Goal: Information Seeking & Learning: Compare options

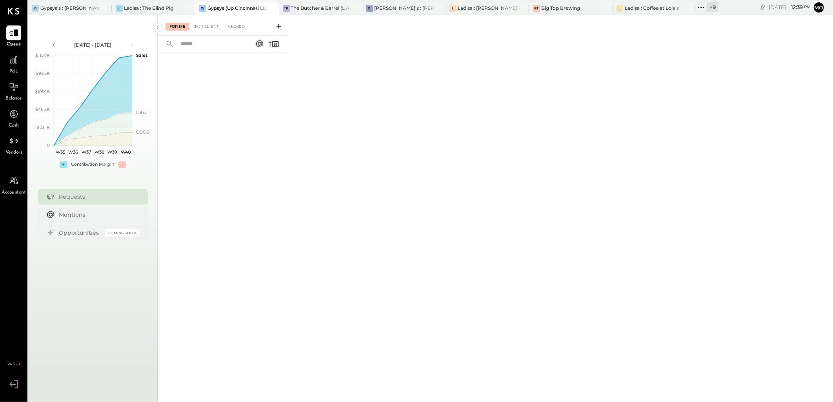
click at [703, 5] on icon at bounding box center [701, 7] width 10 height 10
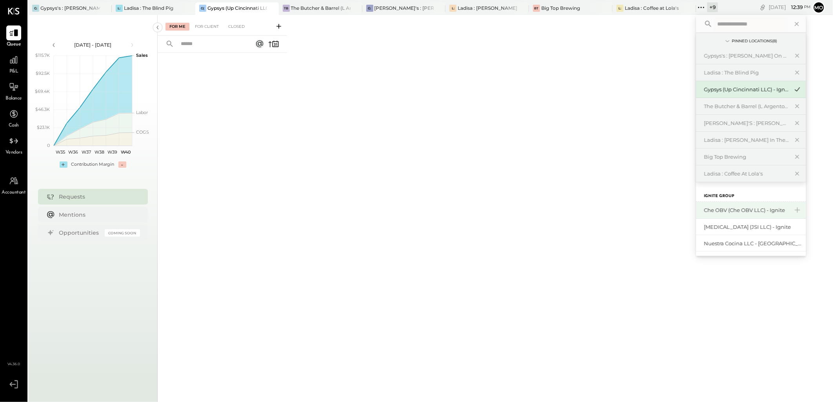
click at [731, 208] on div "Che OBV (Che OBV LLC) - Ignite" at bounding box center [746, 210] width 85 height 7
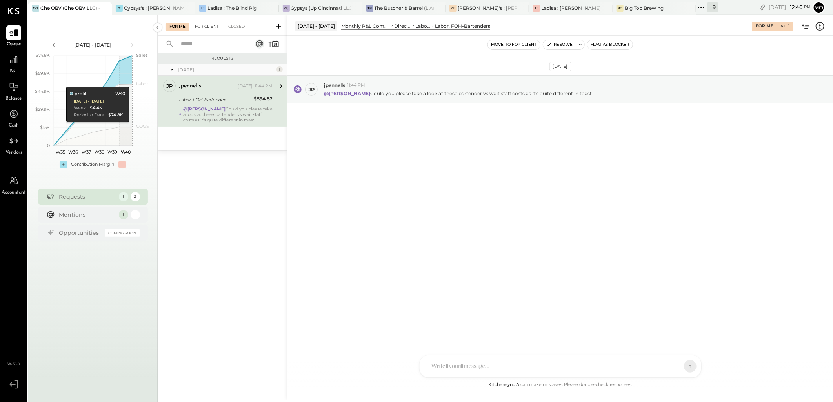
click at [206, 24] on div "For Client" at bounding box center [207, 27] width 32 height 8
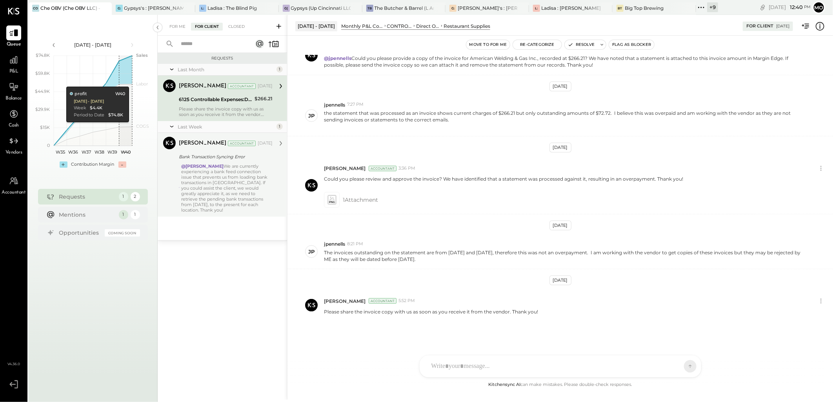
click at [222, 193] on div "@[PERSON_NAME] We are currently experiencing a bank feed connection issue that …" at bounding box center [226, 188] width 91 height 49
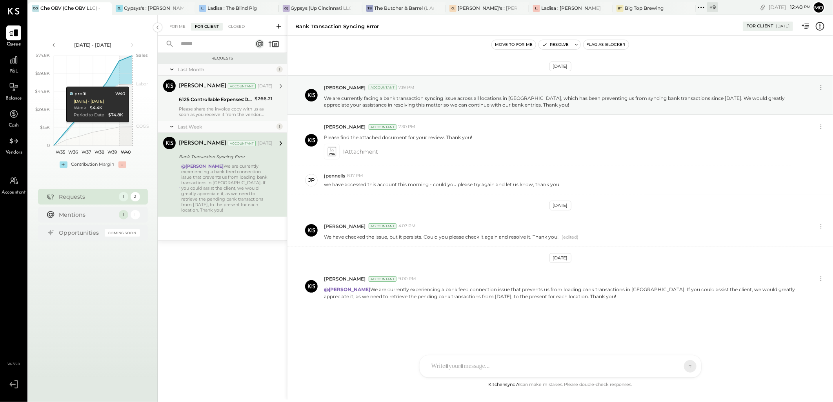
click at [231, 108] on div "Please share the invoice copy with us as soon as you receive it from the vendor…" at bounding box center [226, 111] width 94 height 11
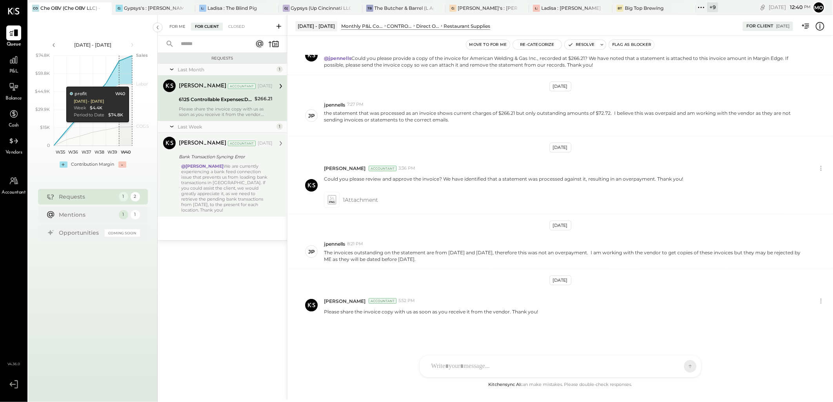
click at [175, 26] on div "For Me" at bounding box center [177, 27] width 24 height 8
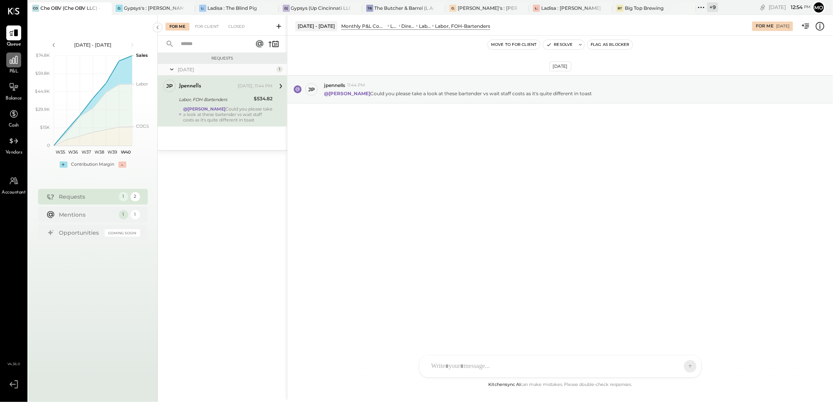
click at [14, 65] on div at bounding box center [13, 60] width 15 height 15
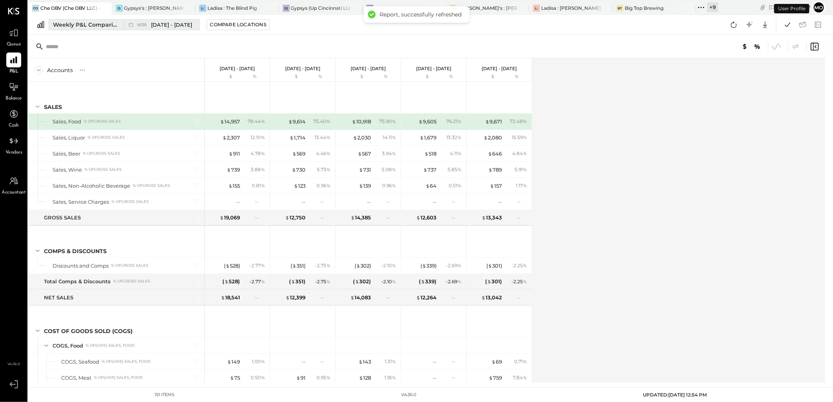
click at [80, 22] on div "Weekly P&L Comparison" at bounding box center [86, 25] width 66 height 8
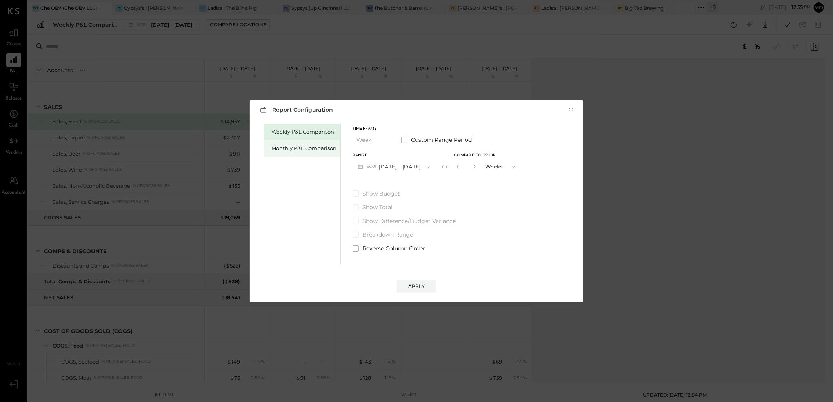
click at [304, 150] on div "Monthly P&L Comparison" at bounding box center [303, 148] width 65 height 7
click at [380, 167] on button "M10 [DATE] - [DATE]" at bounding box center [394, 167] width 82 height 15
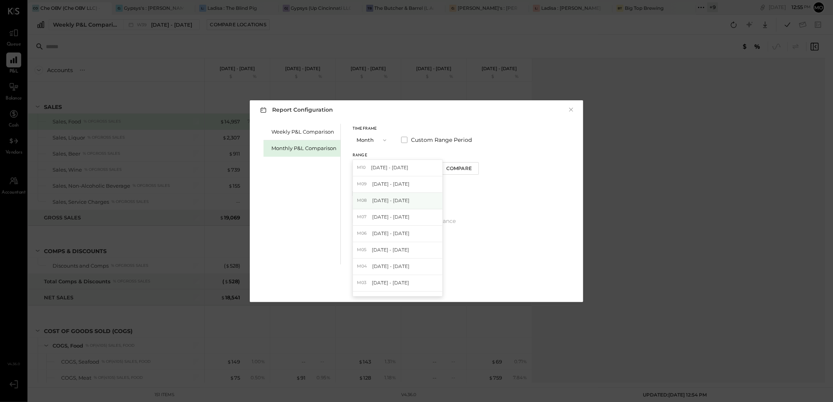
click at [391, 205] on div "M08 [DATE] - [DATE]" at bounding box center [397, 201] width 89 height 16
click at [447, 166] on div "Compare" at bounding box center [459, 168] width 25 height 7
click at [467, 167] on input "*" at bounding box center [466, 166] width 10 height 13
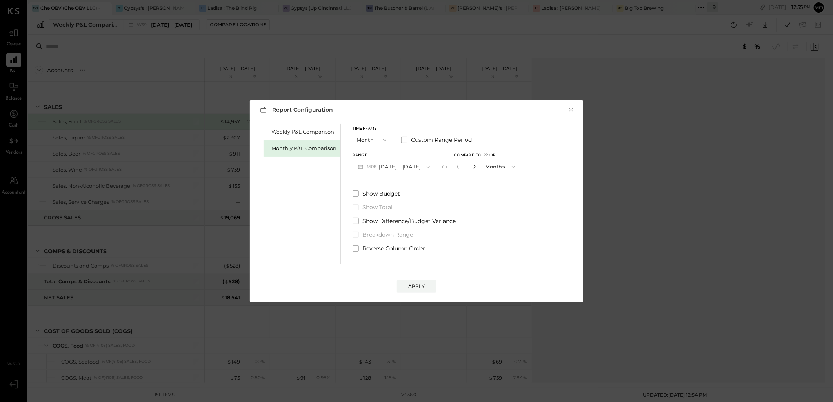
click at [472, 166] on icon "button" at bounding box center [474, 166] width 5 height 5
type input "*"
click at [399, 291] on button "Apply" at bounding box center [416, 286] width 39 height 13
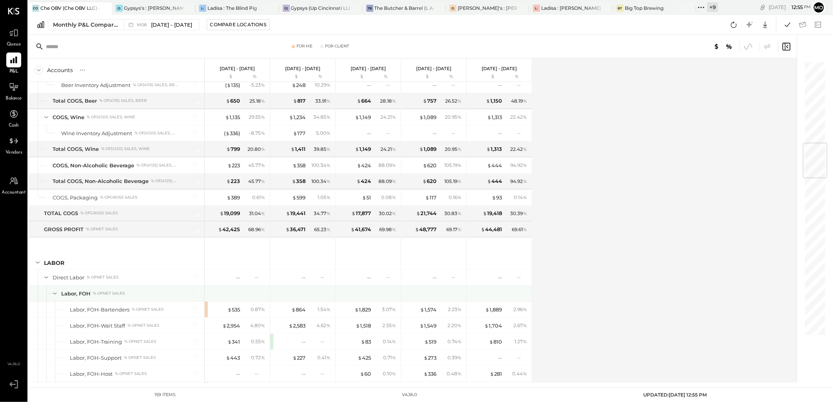
scroll to position [697, 0]
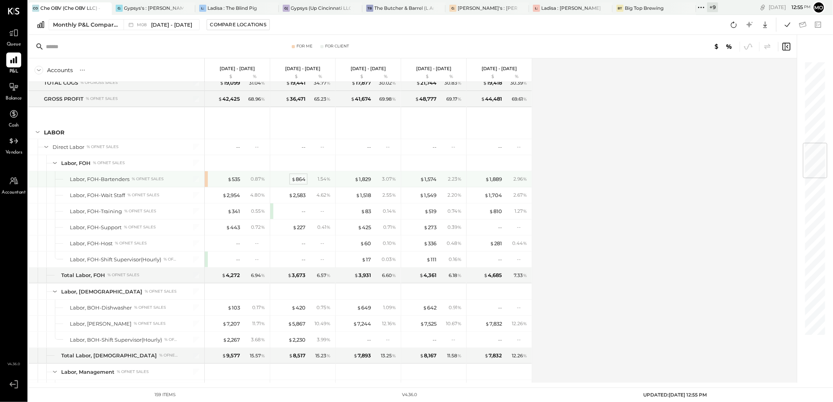
click at [300, 179] on div "$ 864" at bounding box center [298, 179] width 14 height 7
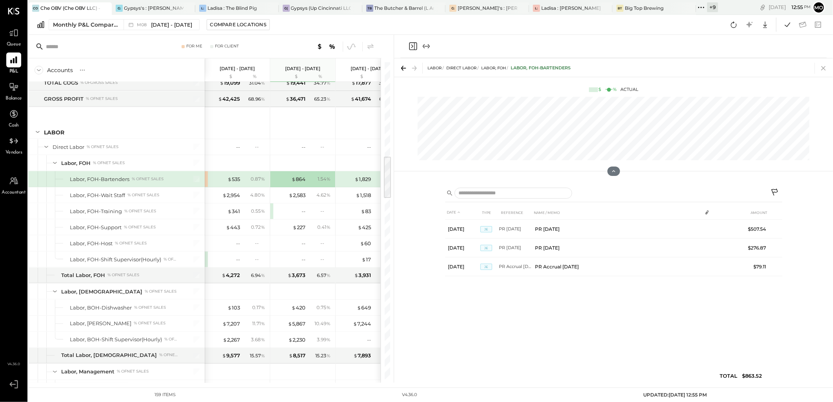
click at [825, 68] on icon at bounding box center [823, 68] width 11 height 11
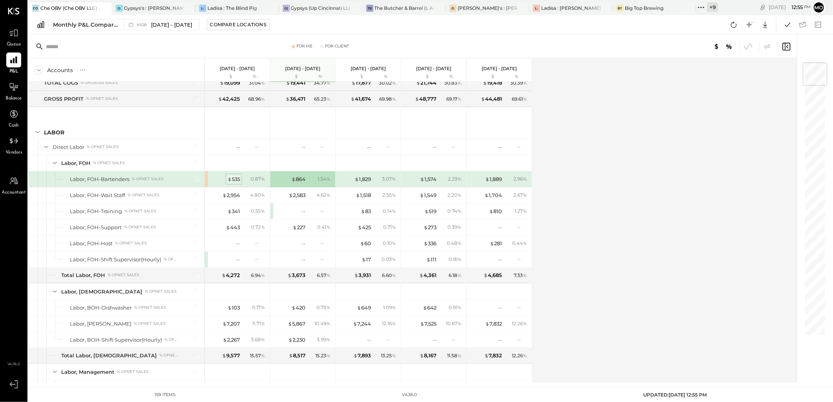
click at [235, 182] on div "$ 535" at bounding box center [233, 179] width 13 height 7
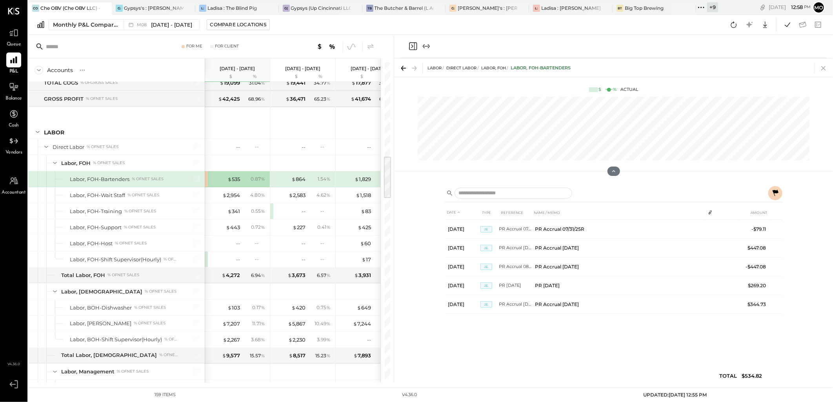
click at [821, 68] on icon at bounding box center [823, 68] width 11 height 11
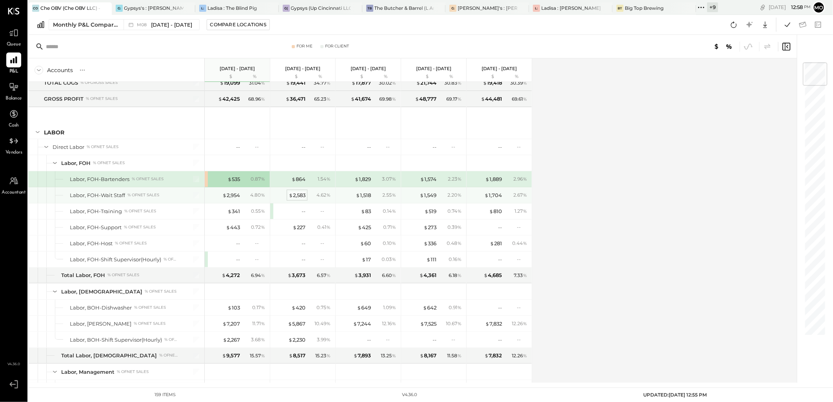
click at [301, 198] on div "$ 2,583" at bounding box center [297, 195] width 17 height 7
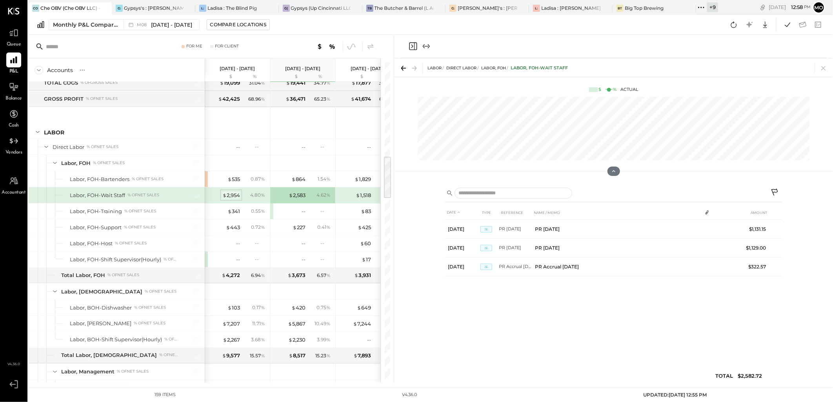
click at [229, 195] on div "$ 2,954" at bounding box center [231, 195] width 18 height 7
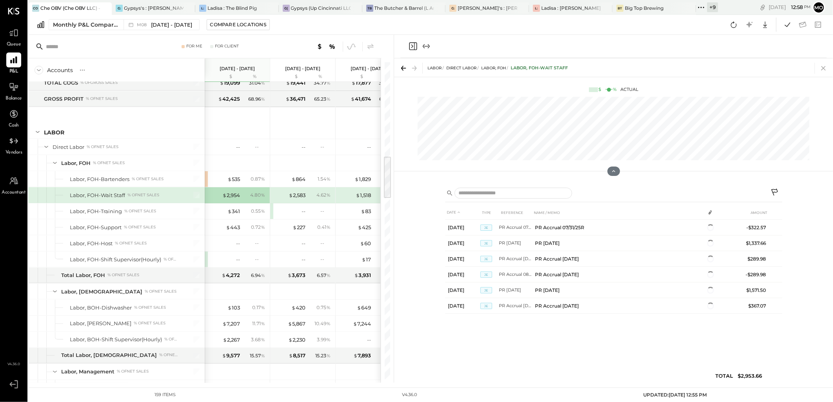
click at [822, 68] on icon at bounding box center [823, 68] width 11 height 11
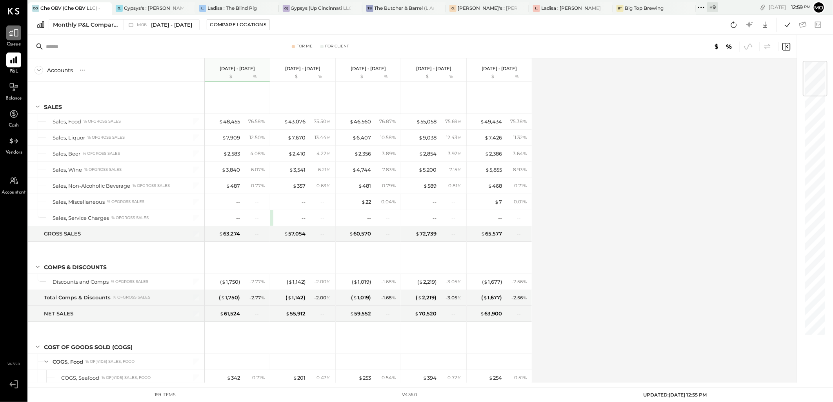
click at [10, 36] on icon at bounding box center [13, 32] width 9 height 7
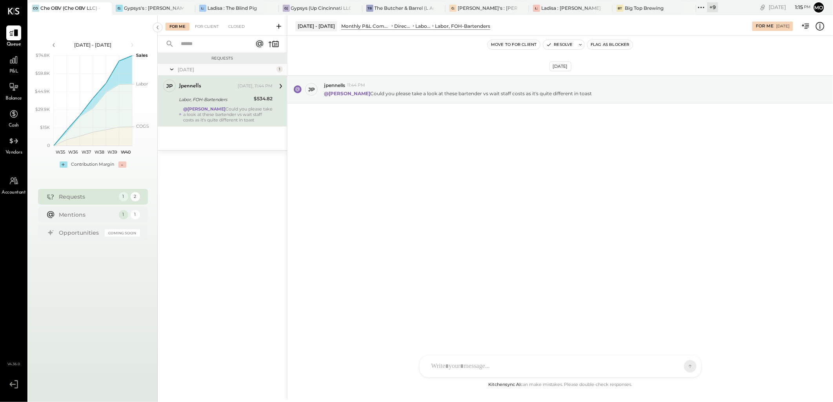
click at [465, 363] on div at bounding box center [553, 366] width 252 height 17
type input "***"
click at [481, 311] on span "jpennells" at bounding box center [495, 314] width 62 height 7
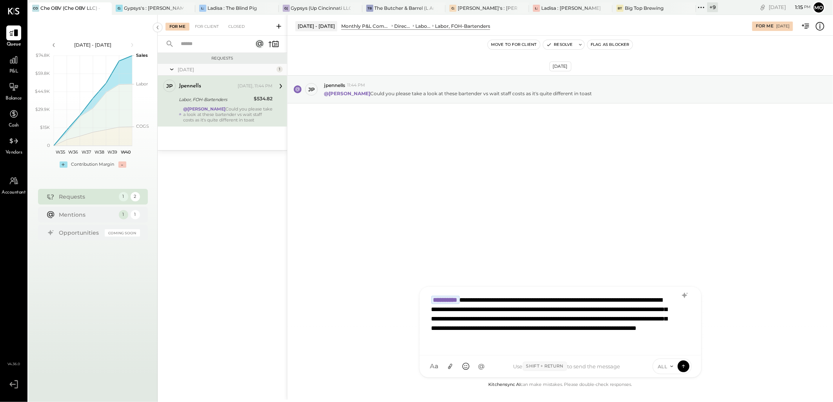
scroll to position [1, 0]
click at [449, 368] on icon at bounding box center [450, 367] width 8 height 8
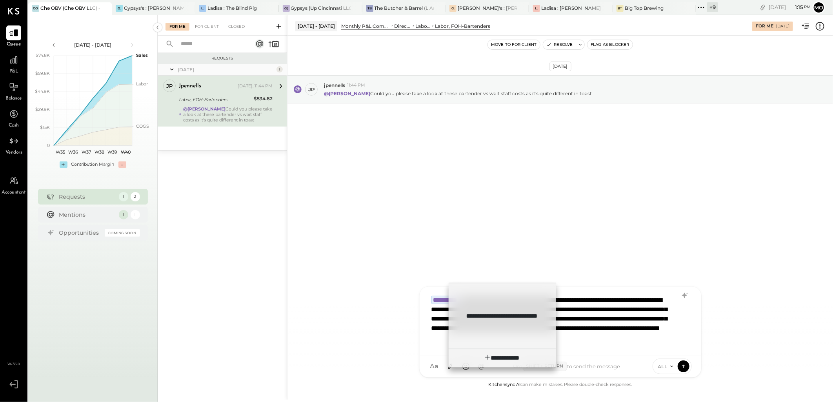
click at [656, 300] on div "**********" at bounding box center [559, 321] width 265 height 59
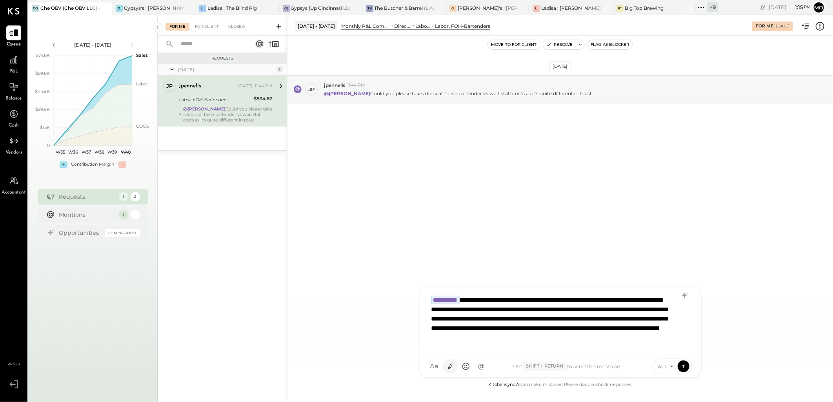
click at [450, 364] on icon at bounding box center [450, 367] width 8 height 8
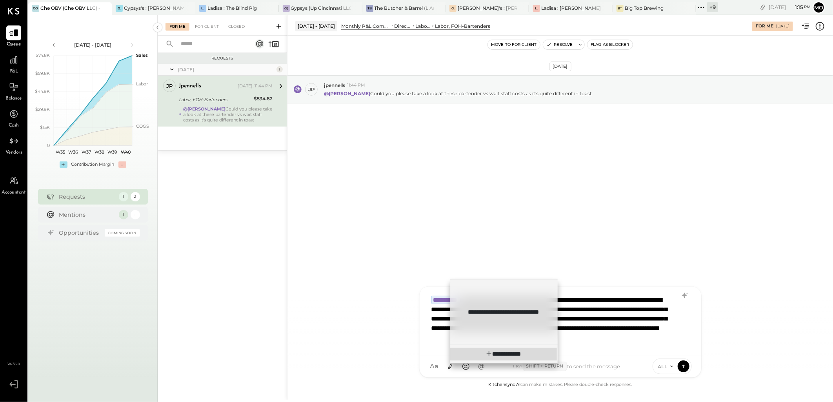
click at [497, 355] on span "**********" at bounding box center [509, 354] width 24 height 6
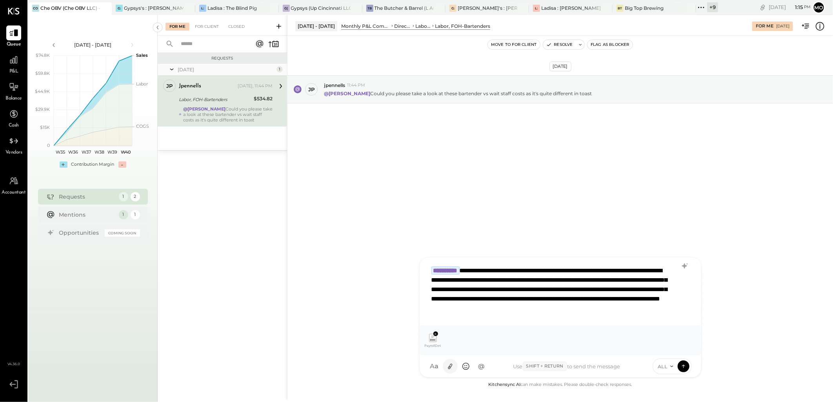
click at [450, 366] on icon at bounding box center [450, 366] width 4 height 5
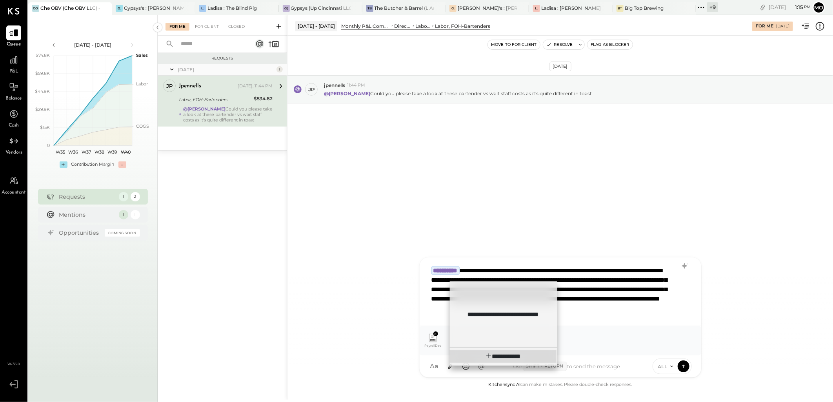
click at [503, 354] on span "**********" at bounding box center [509, 357] width 24 height 6
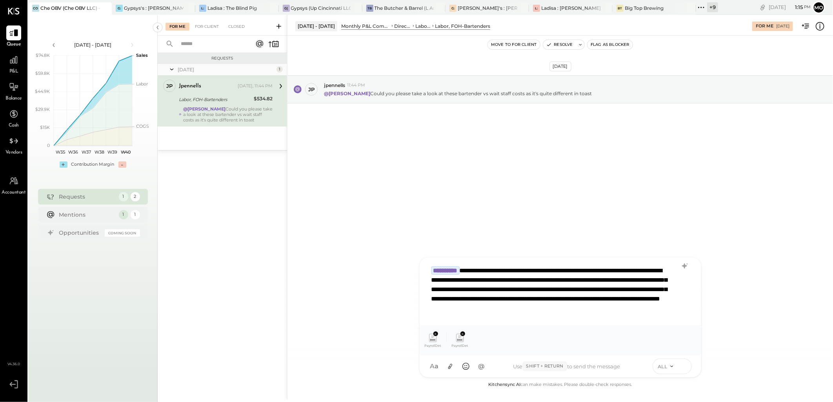
click at [685, 366] on icon at bounding box center [683, 366] width 7 height 8
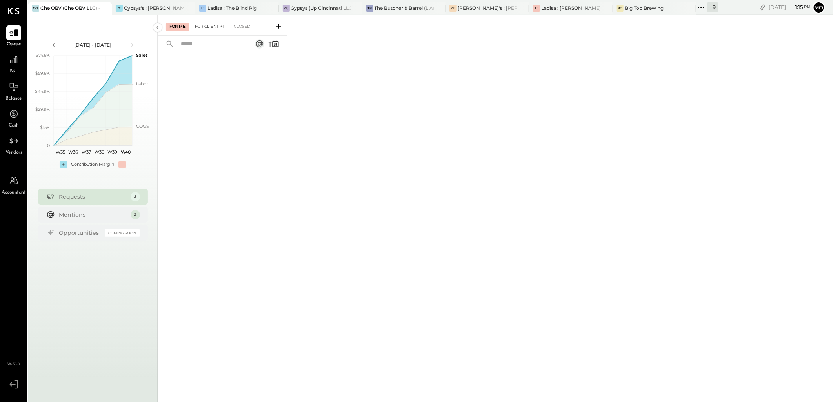
click at [210, 25] on div "For Client +1" at bounding box center [209, 27] width 37 height 8
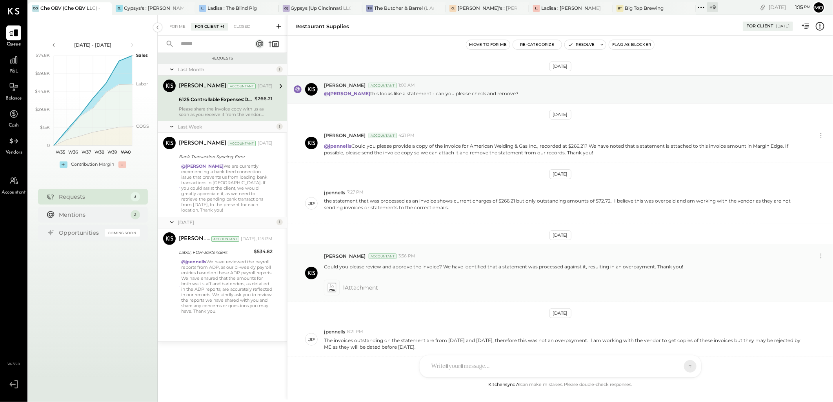
scroll to position [88, 0]
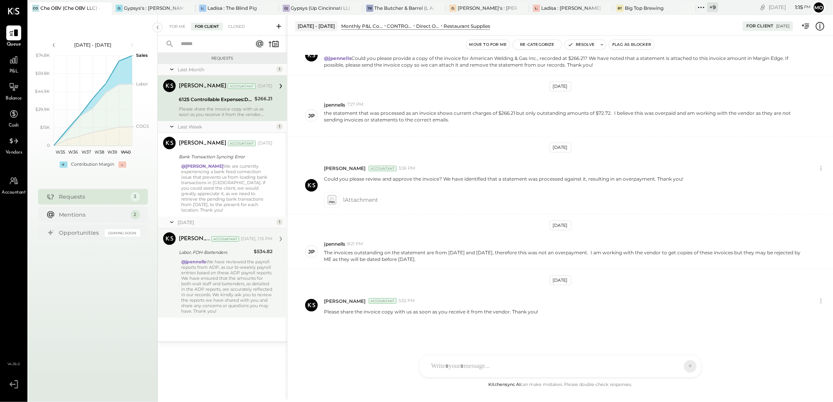
click at [225, 267] on div "@jpennells We have reviewed the payroll reports from ADP, as our bi-weekly payr…" at bounding box center [226, 286] width 91 height 55
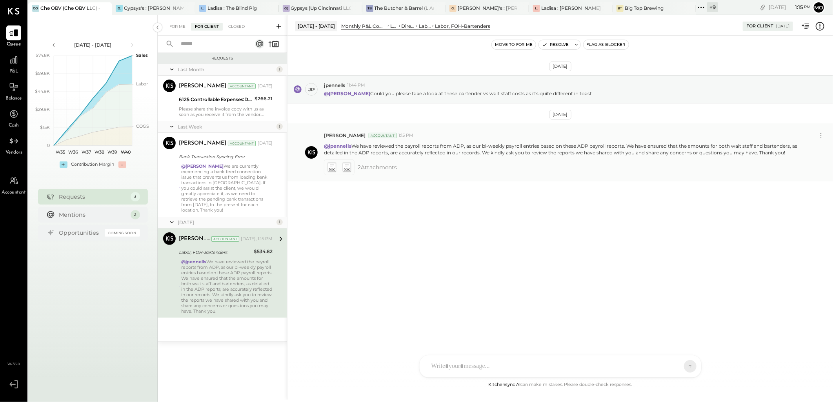
click at [344, 164] on icon at bounding box center [346, 167] width 8 height 9
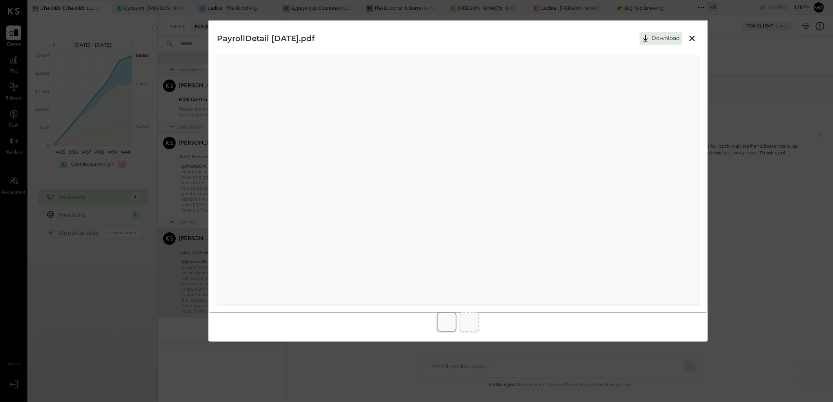
click at [689, 38] on icon at bounding box center [691, 38] width 9 height 9
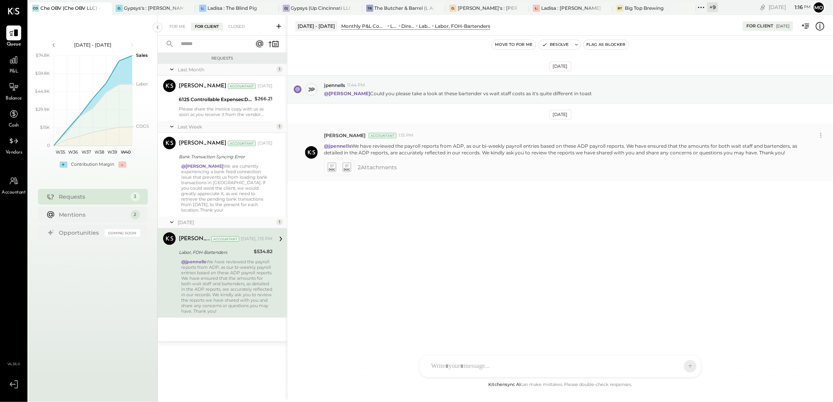
click at [331, 165] on icon at bounding box center [331, 167] width 8 height 9
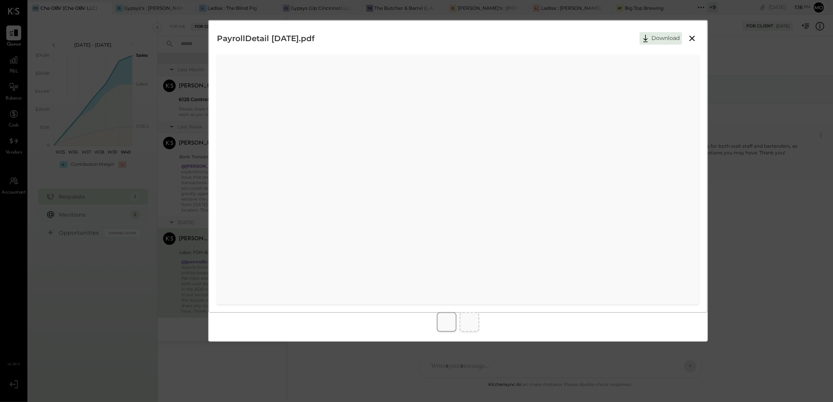
click at [689, 40] on icon at bounding box center [691, 38] width 9 height 9
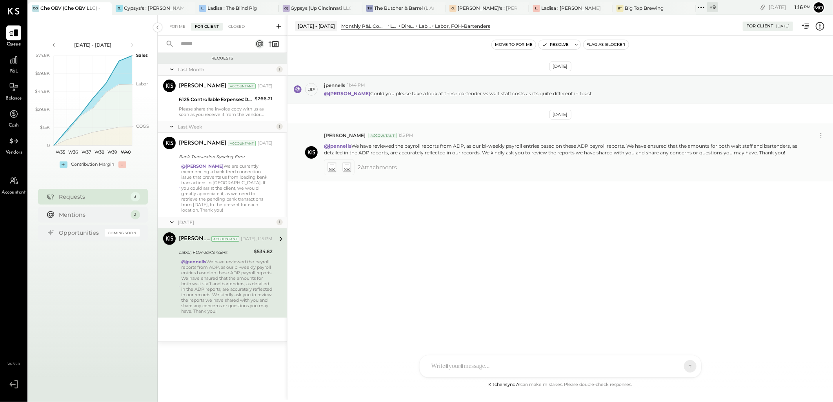
click at [350, 169] on icon at bounding box center [346, 167] width 8 height 9
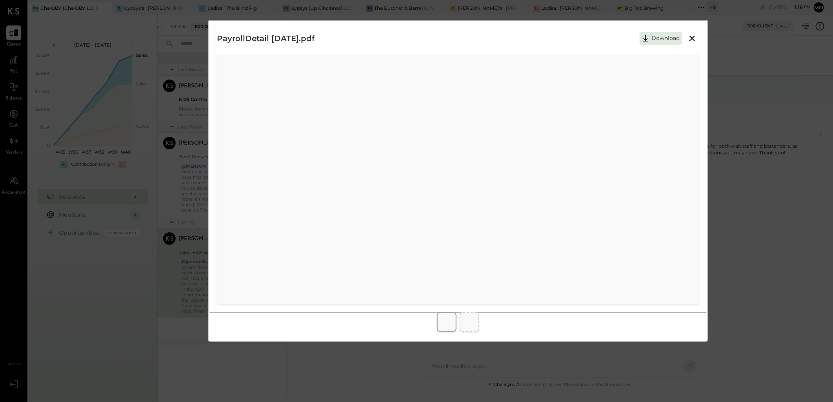
click at [691, 38] on icon at bounding box center [691, 38] width 9 height 9
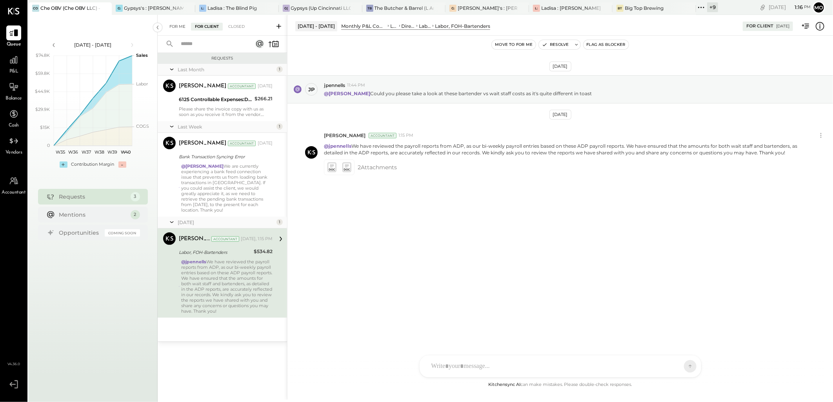
click at [167, 23] on div "For Me" at bounding box center [177, 27] width 24 height 8
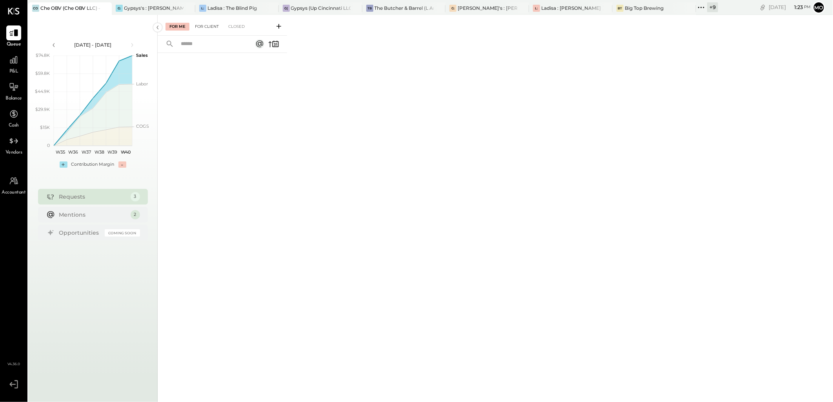
click at [203, 27] on div "For Client" at bounding box center [207, 27] width 32 height 8
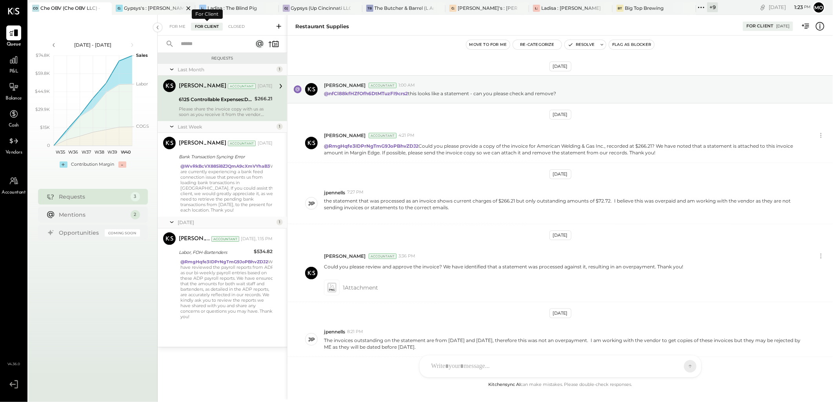
scroll to position [88, 0]
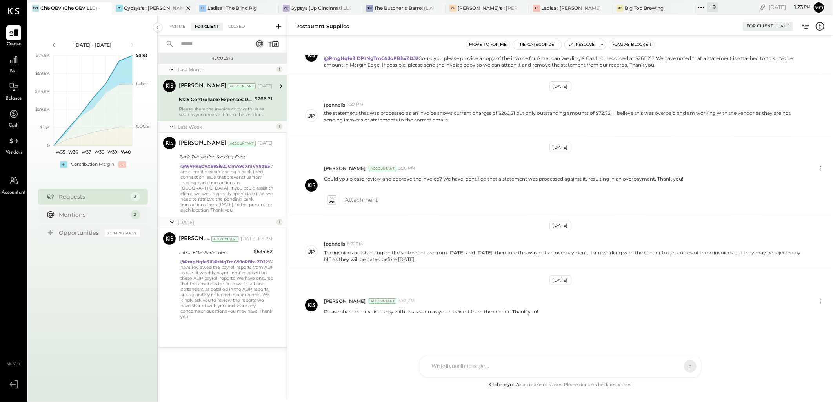
click at [127, 8] on div "Gypsys's : [PERSON_NAME] on the levee" at bounding box center [154, 8] width 60 height 7
